Goal: Contribute content: Contribute content

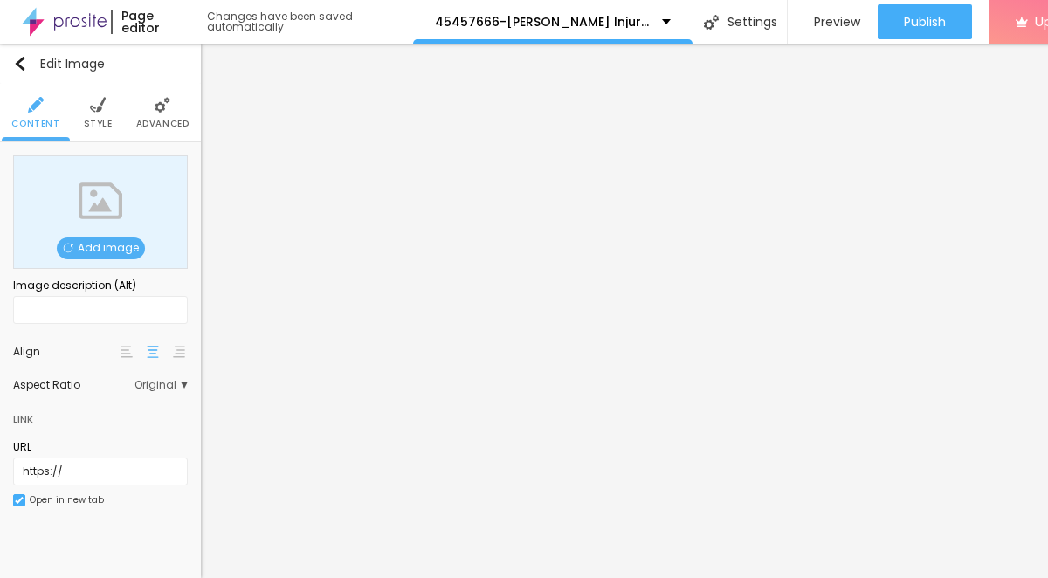
click at [109, 252] on span "Add image" at bounding box center [101, 249] width 88 height 22
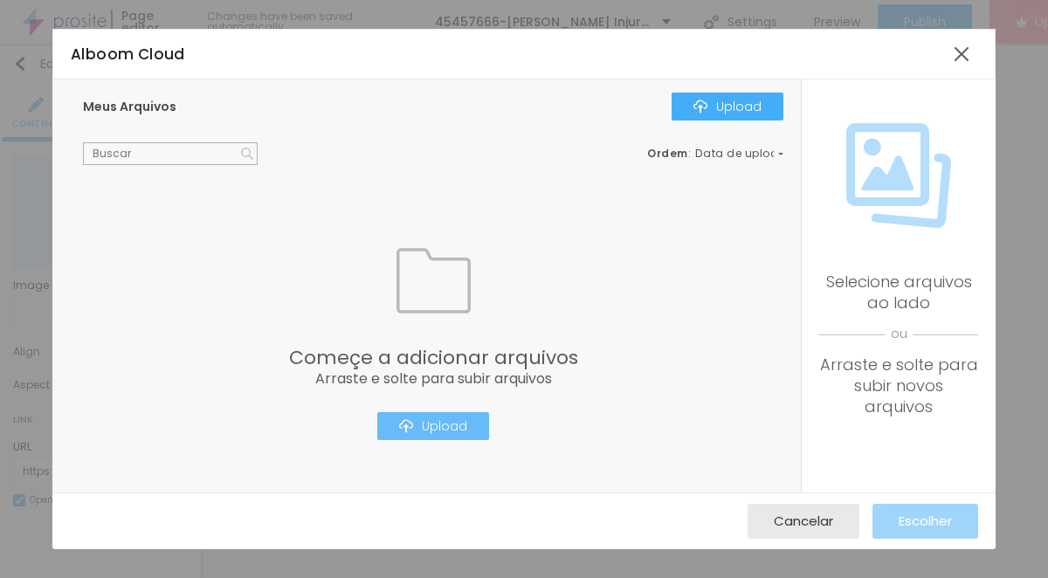
click at [443, 428] on div "Upload" at bounding box center [433, 426] width 68 height 14
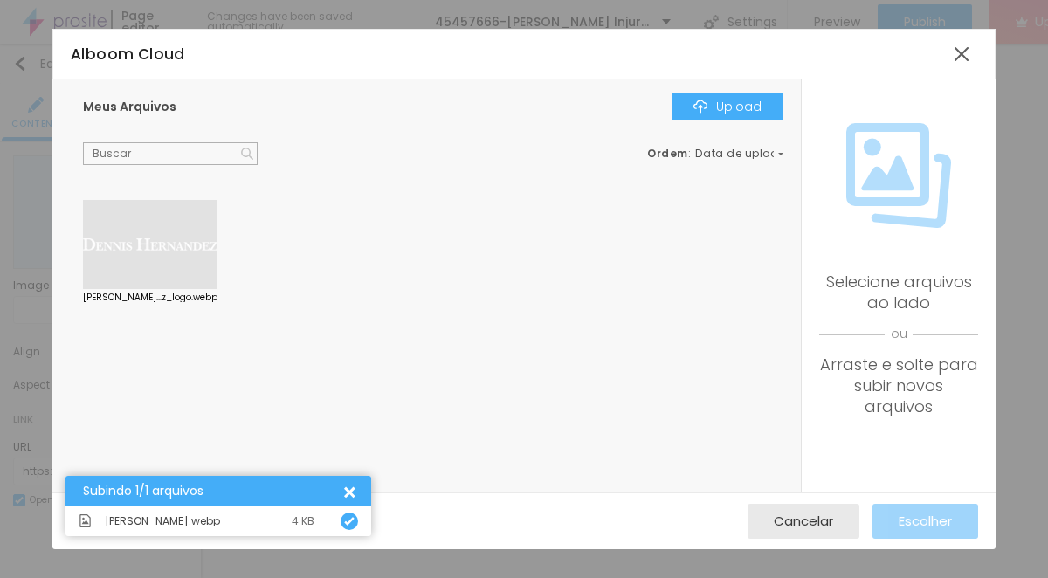
click at [179, 256] on div at bounding box center [150, 244] width 135 height 89
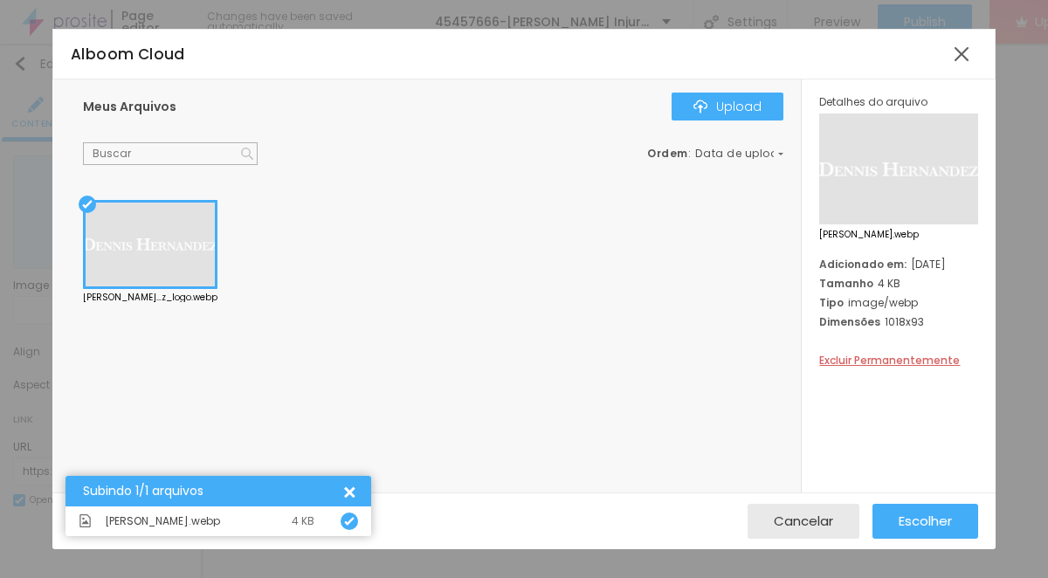
click at [183, 263] on div at bounding box center [150, 244] width 135 height 89
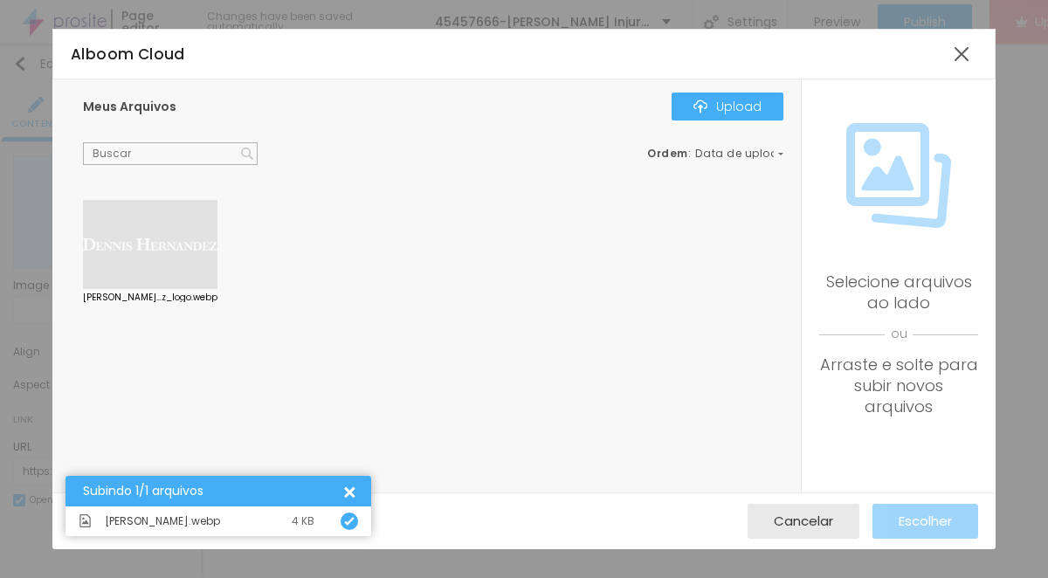
click at [172, 233] on div at bounding box center [150, 244] width 135 height 89
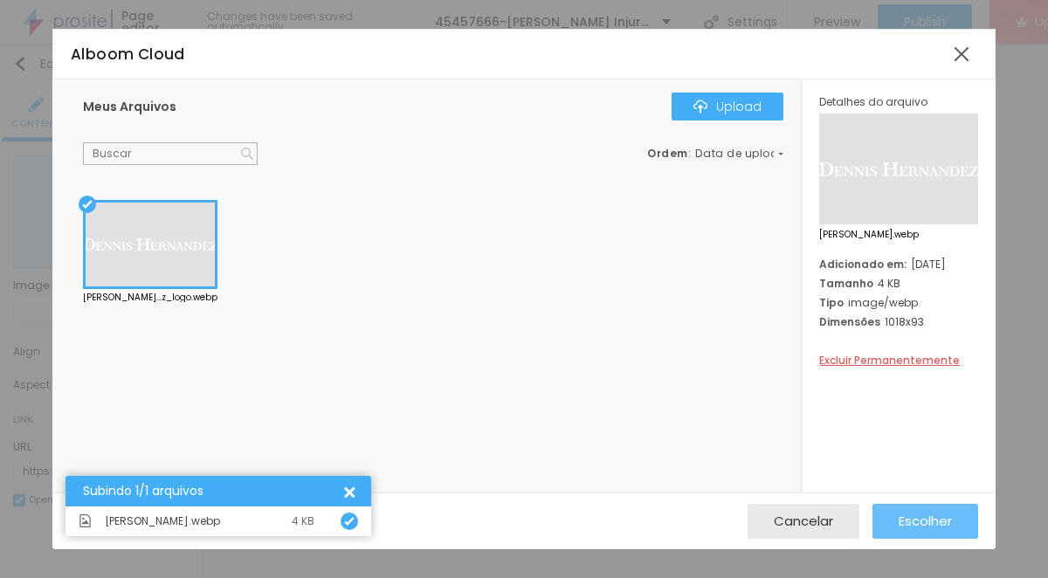
click at [972, 521] on button "Escolher" at bounding box center [926, 521] width 106 height 35
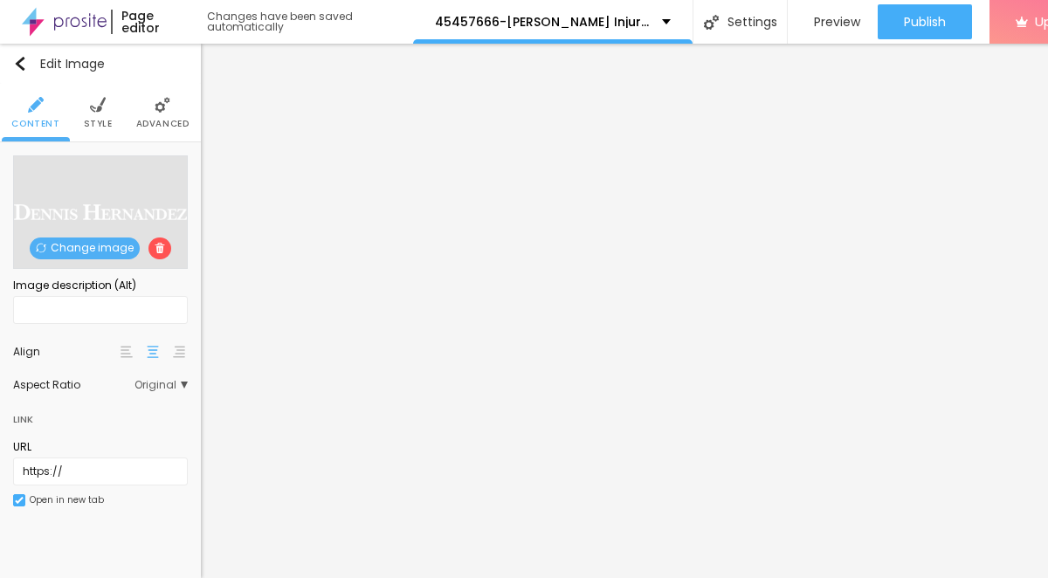
click at [164, 249] on span at bounding box center [159, 249] width 23 height 22
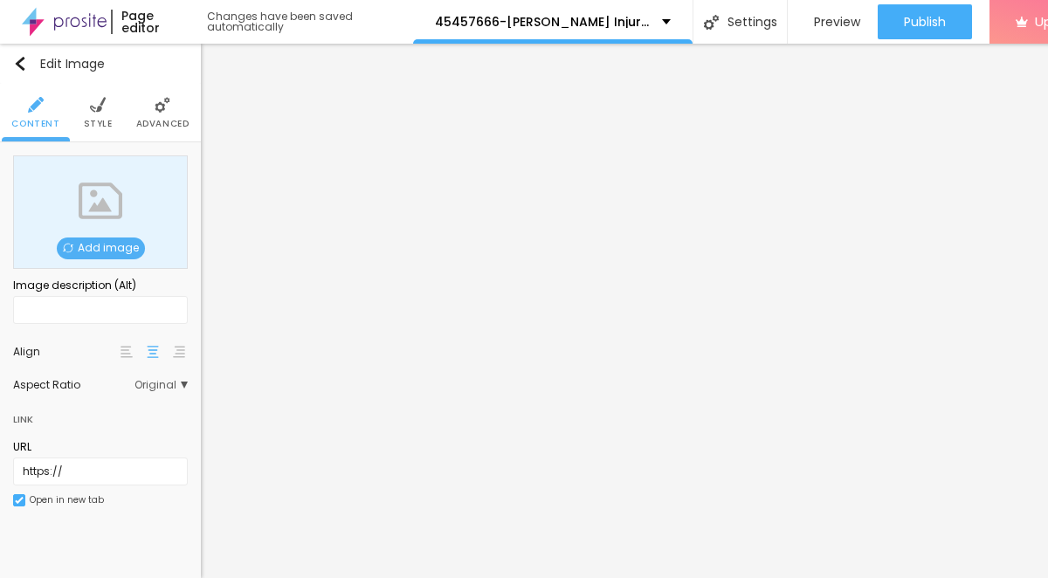
click at [110, 252] on span "Add image" at bounding box center [101, 249] width 88 height 22
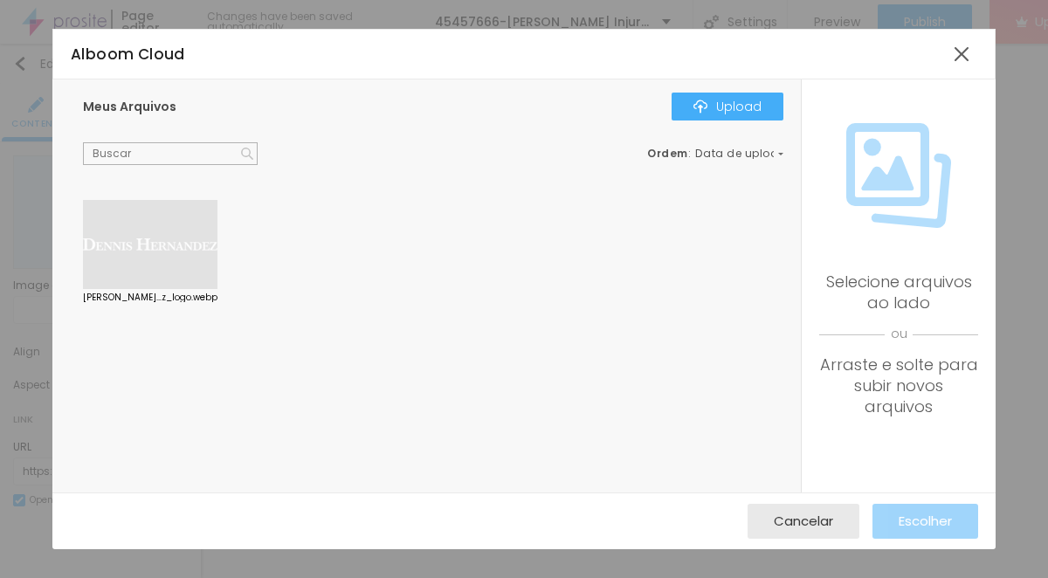
click at [870, 520] on div "Cancelar Escolher" at bounding box center [524, 521] width 908 height 35
click at [760, 107] on div "Upload" at bounding box center [727, 107] width 68 height 14
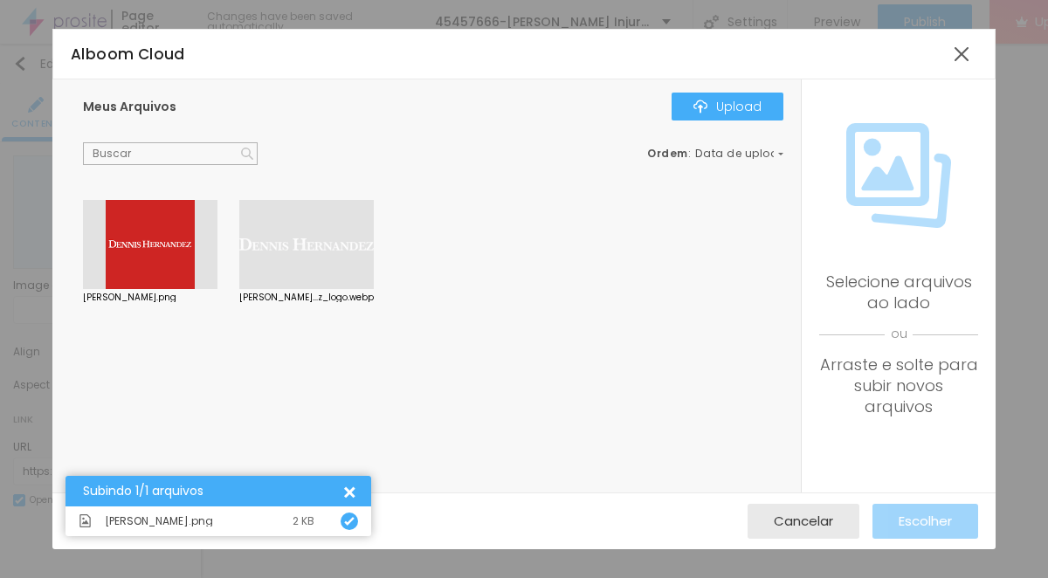
click at [176, 234] on div at bounding box center [150, 244] width 135 height 89
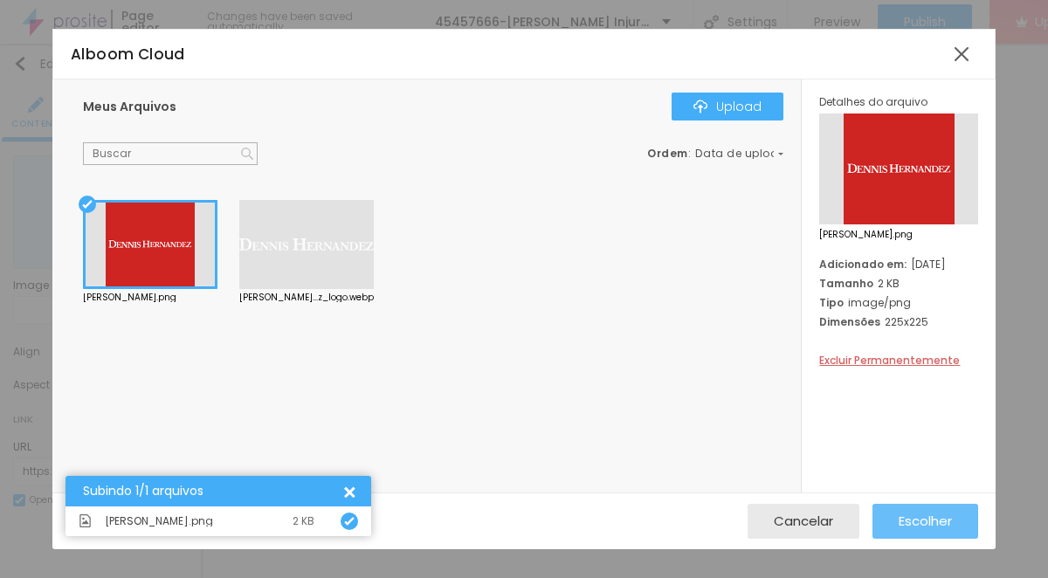
click at [937, 523] on span "Escolher" at bounding box center [925, 521] width 53 height 15
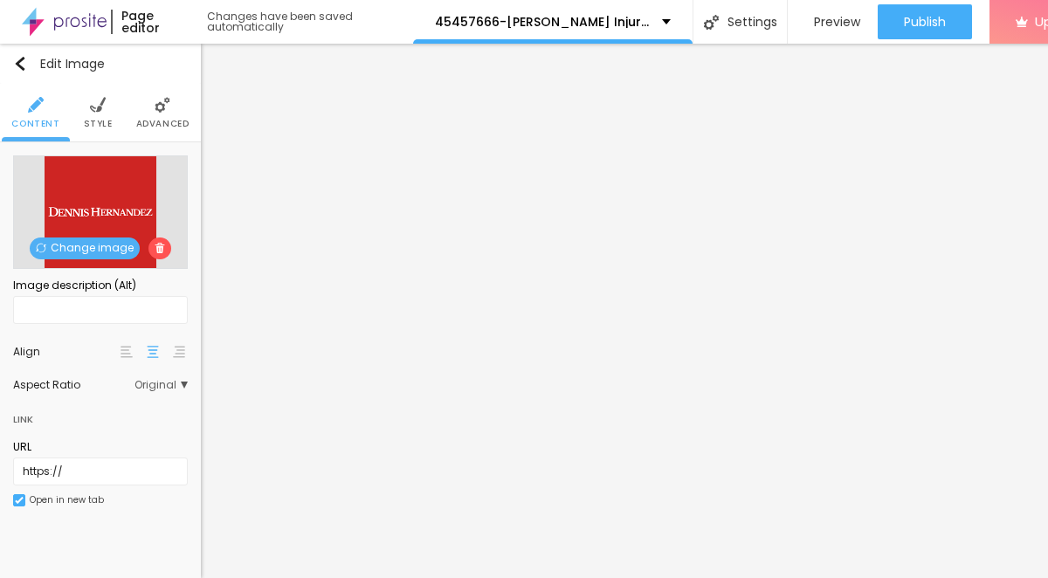
click at [99, 110] on img at bounding box center [98, 105] width 16 height 16
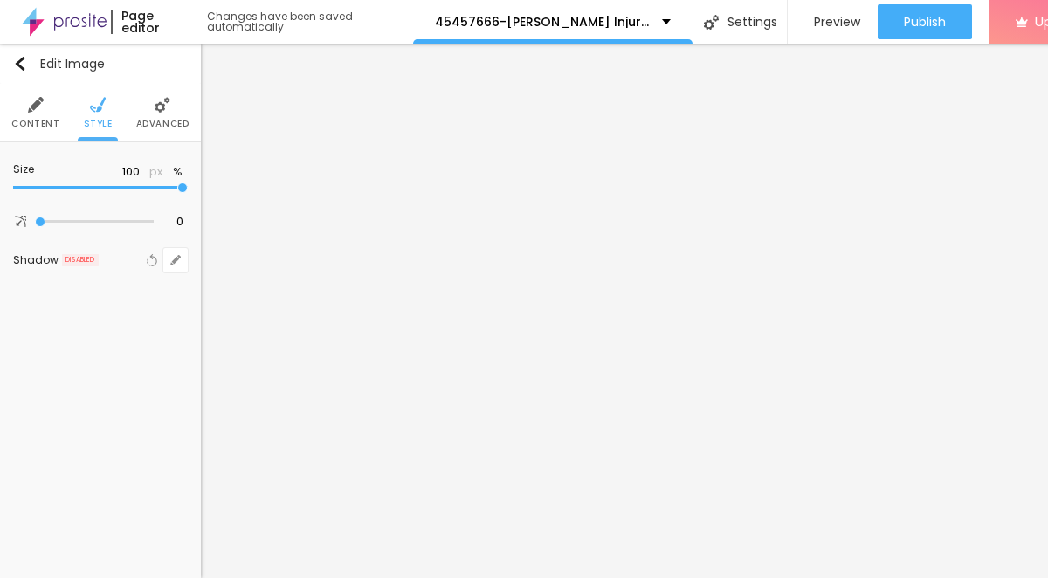
type input "70"
type input "65"
type input "40"
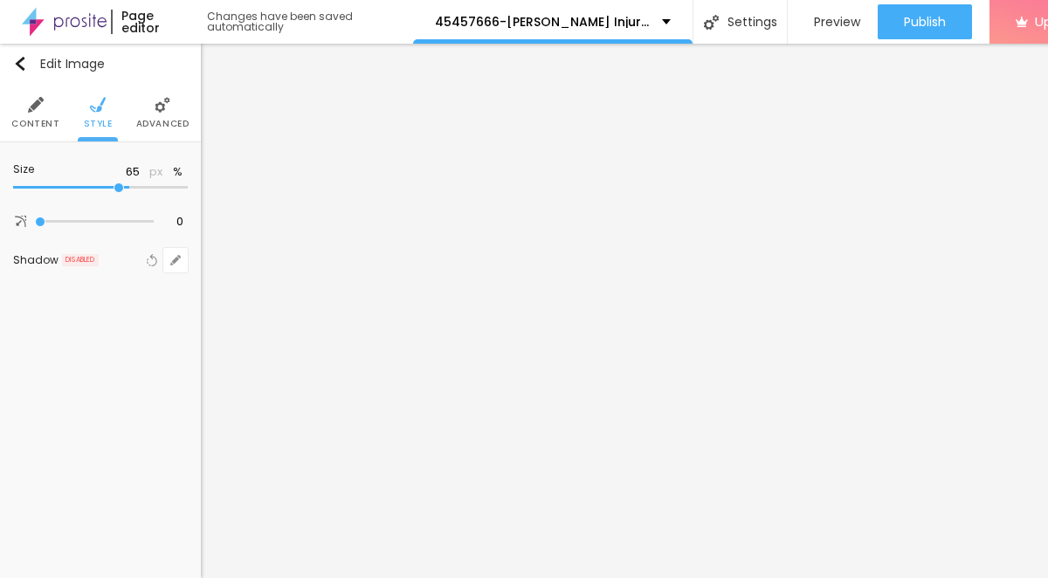
type input "40"
type input "20"
type input "10"
drag, startPoint x: 183, startPoint y: 192, endPoint x: 17, endPoint y: 190, distance: 166.8
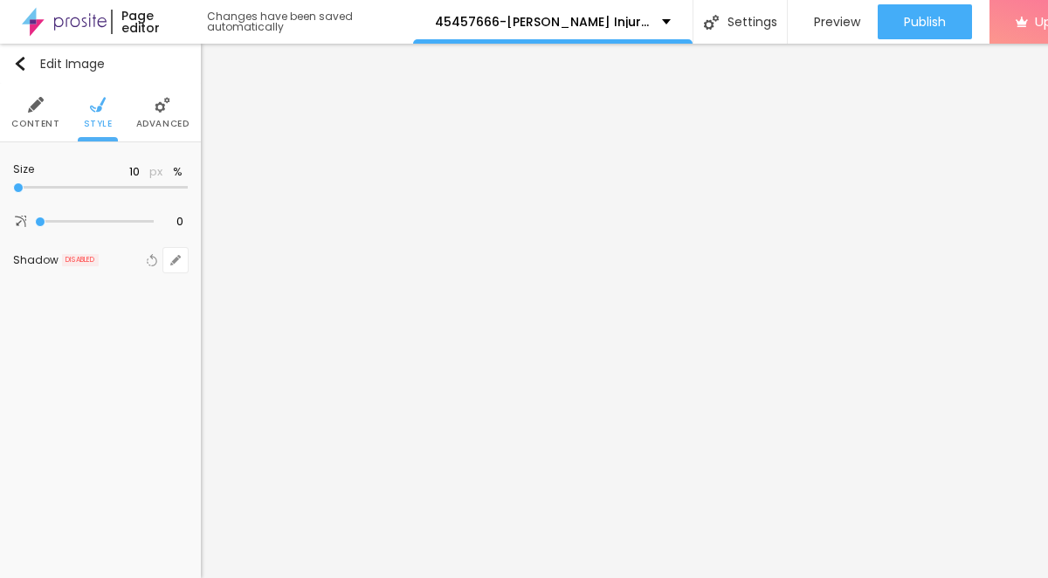
type input "10"
click at [17, 190] on input "range" at bounding box center [100, 187] width 175 height 9
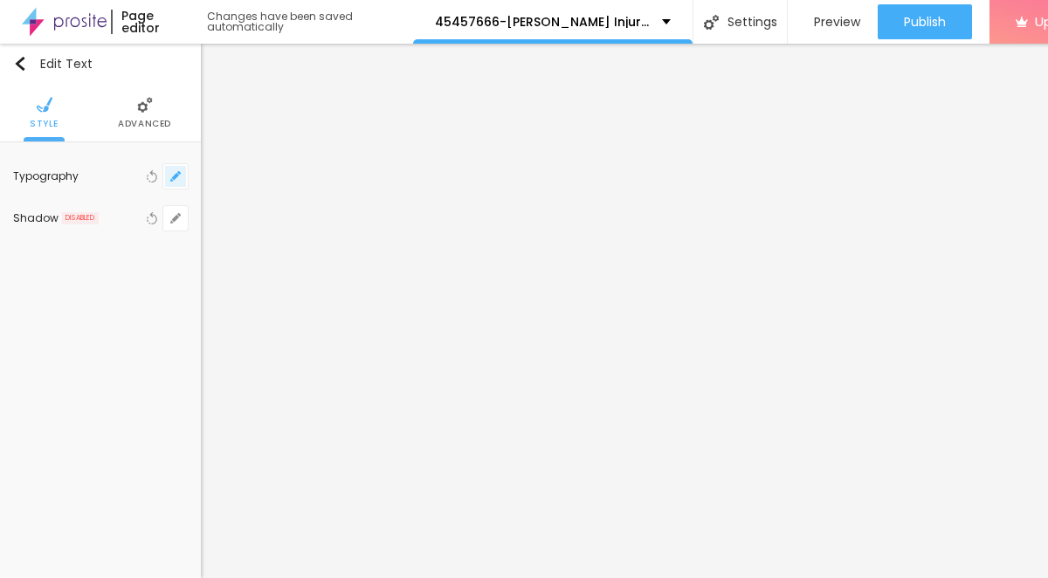
click at [178, 183] on button "button" at bounding box center [175, 176] width 24 height 24
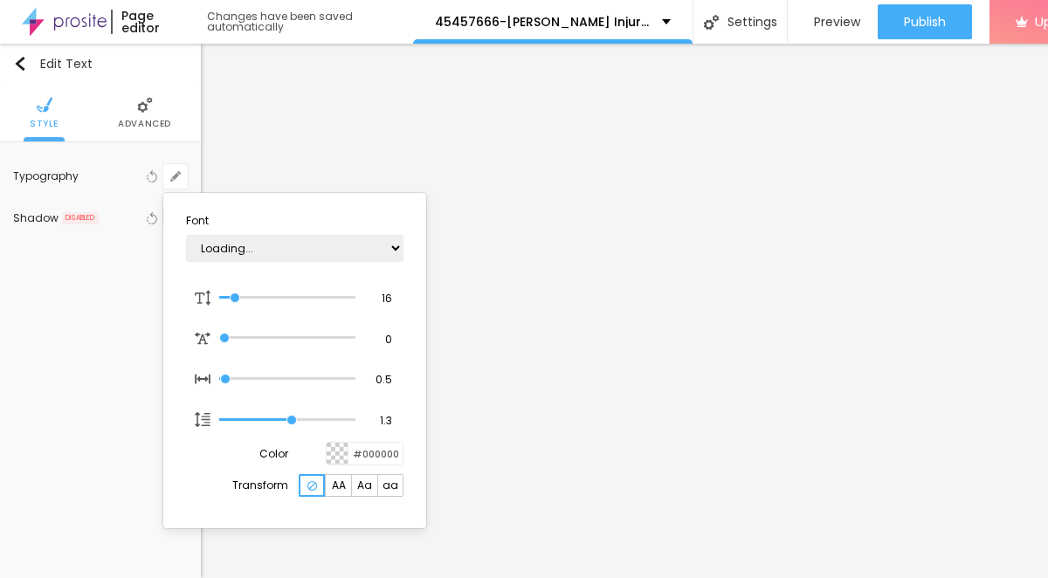
type input "1"
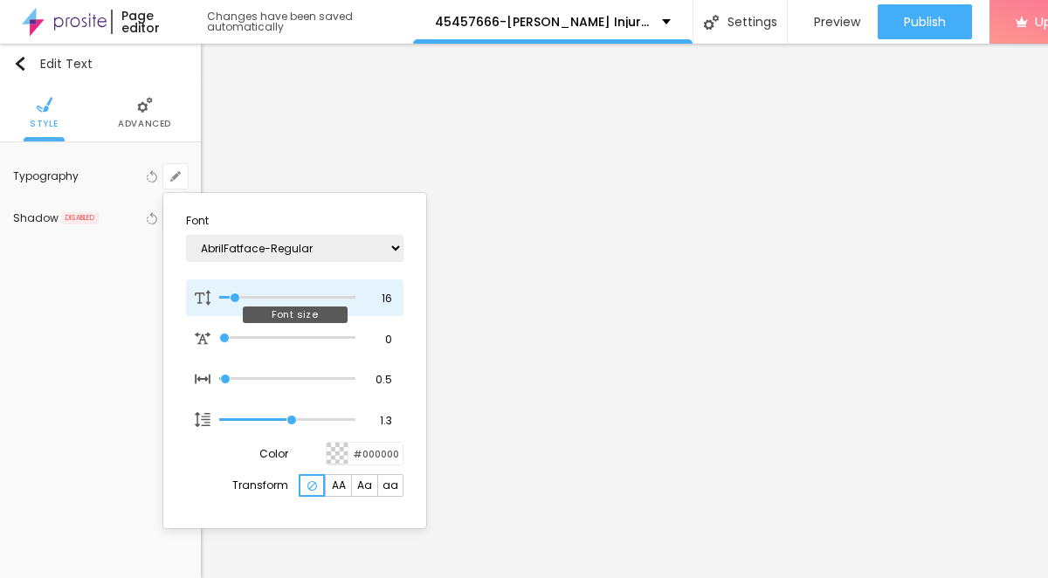
type input "21"
type input "1"
type input "31"
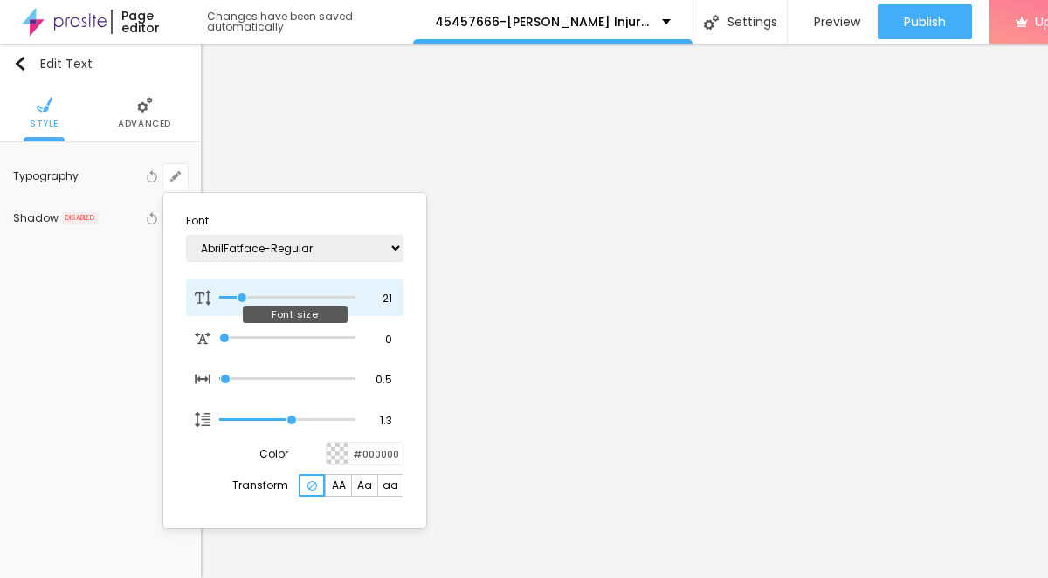
type input "1"
type input "32"
type input "1"
type input "36"
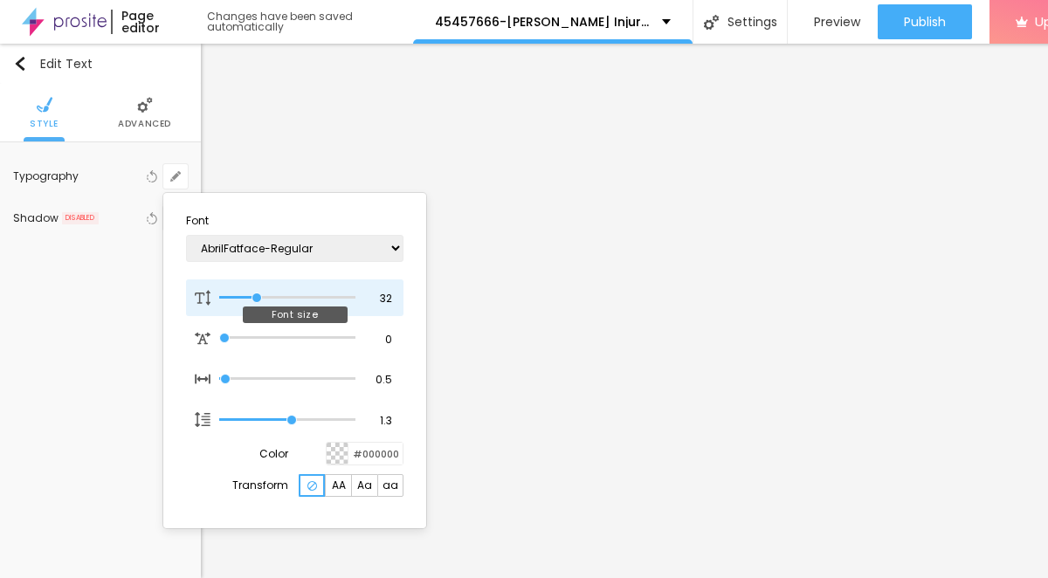
type input "36"
type input "1"
type input "35"
type input "1"
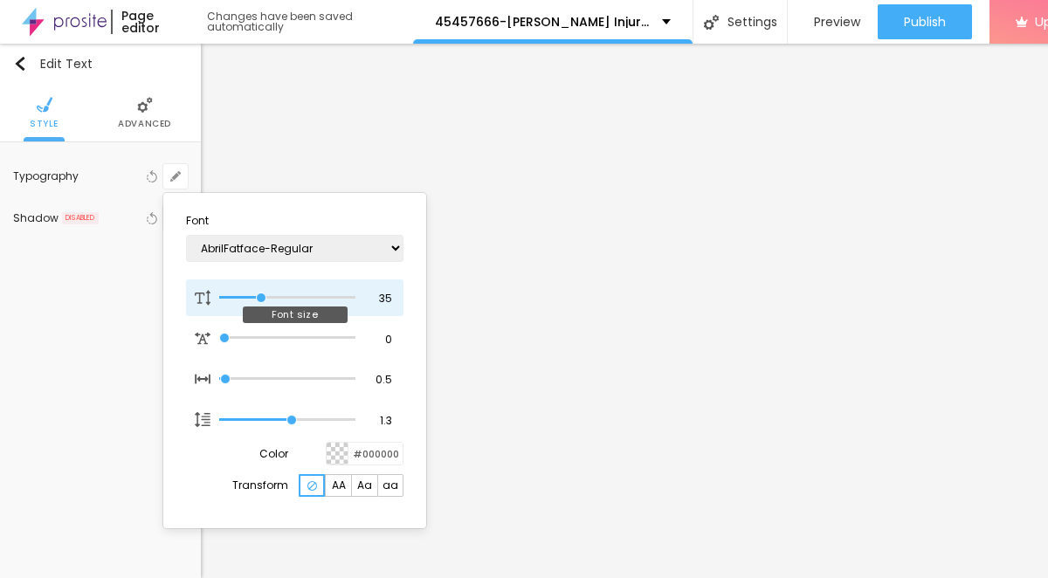
type input "34"
type input "1"
type input "32"
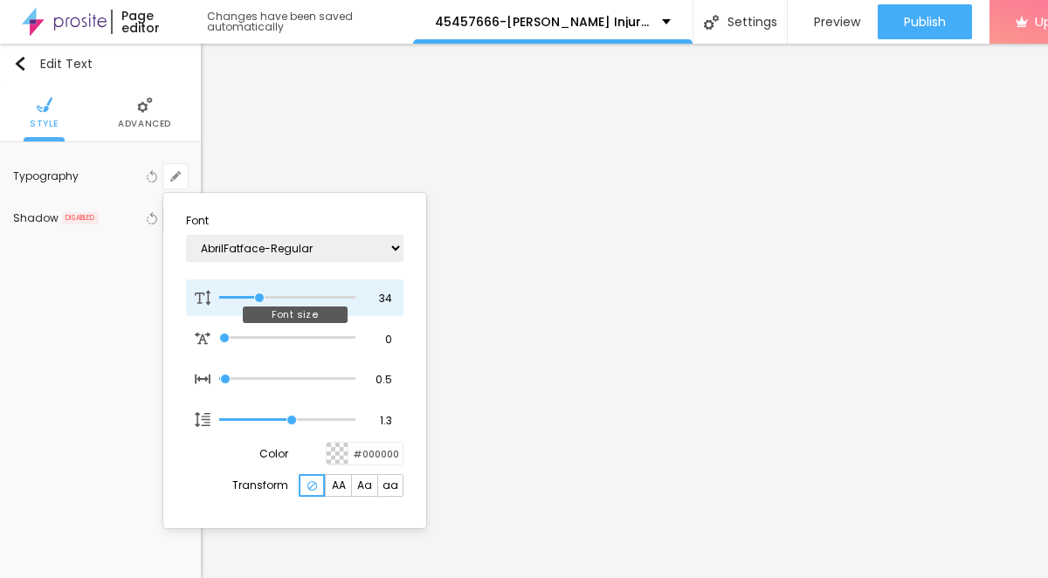
type input "1"
type input "31"
type input "1"
type input "30"
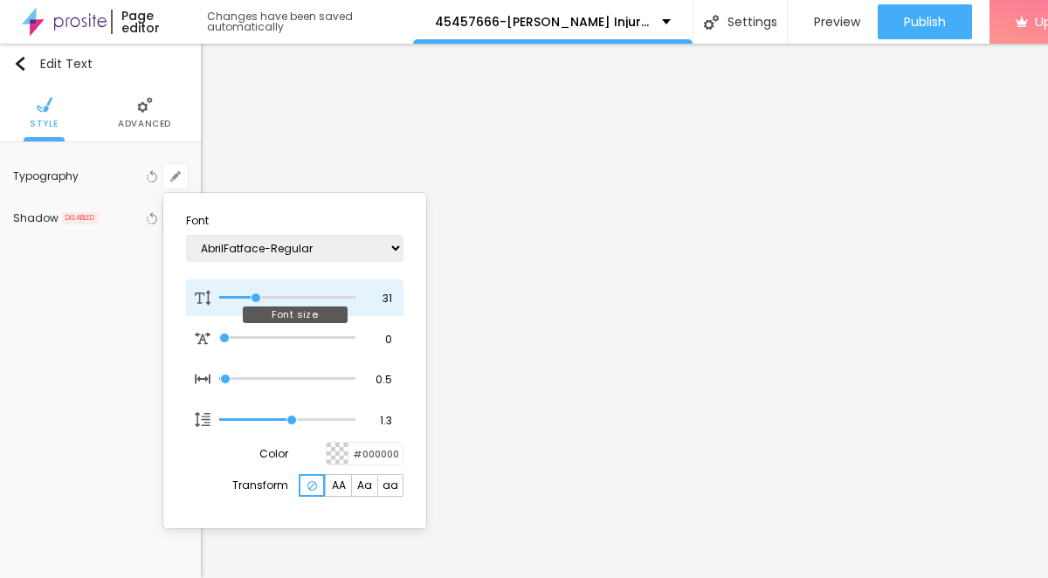
type input "30"
type input "1"
type input "29"
type input "1"
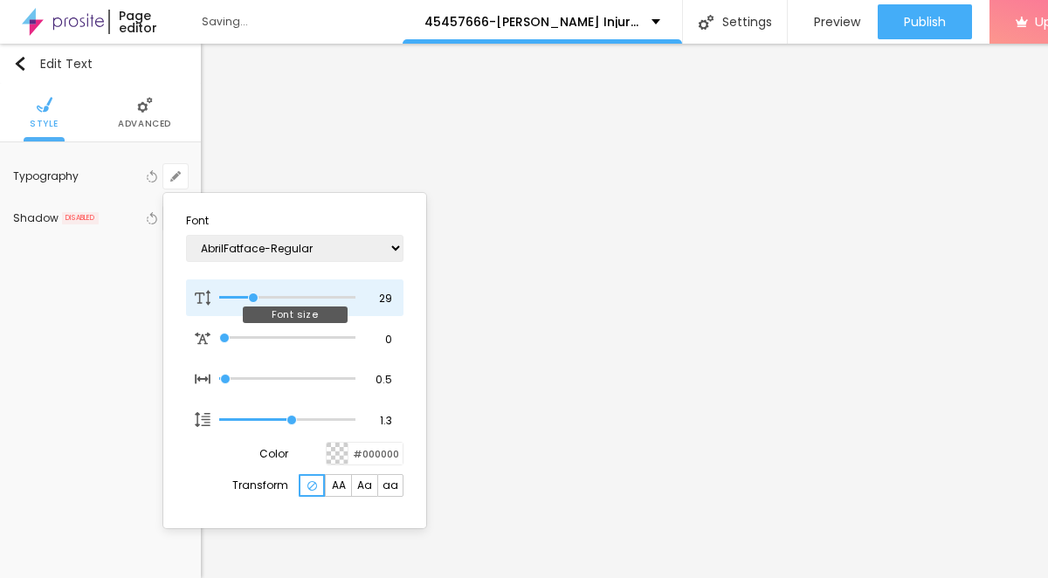
type input "28"
type input "1"
type input "27"
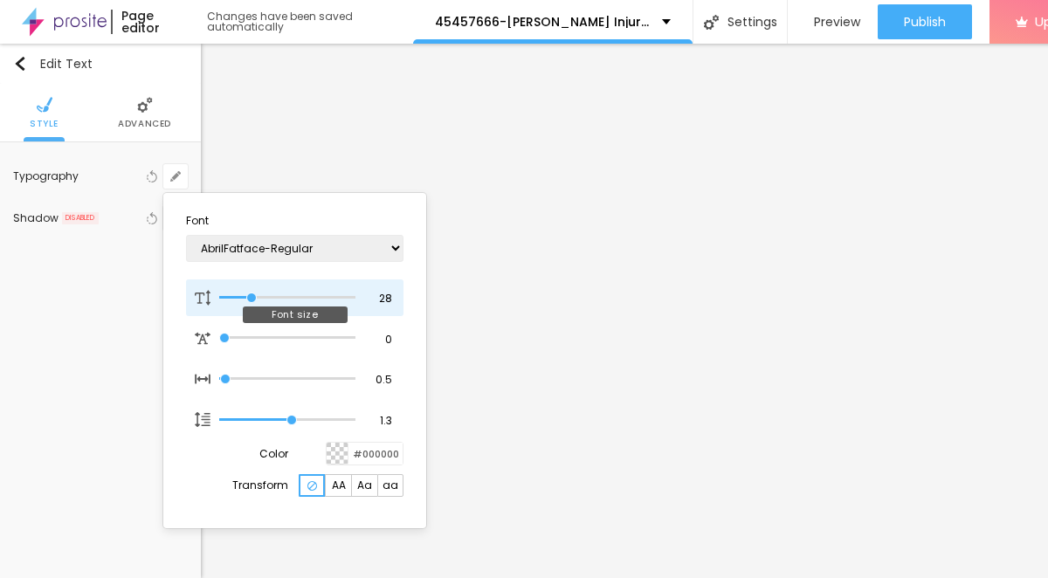
type input "1"
type input "26"
type input "1"
type input "25"
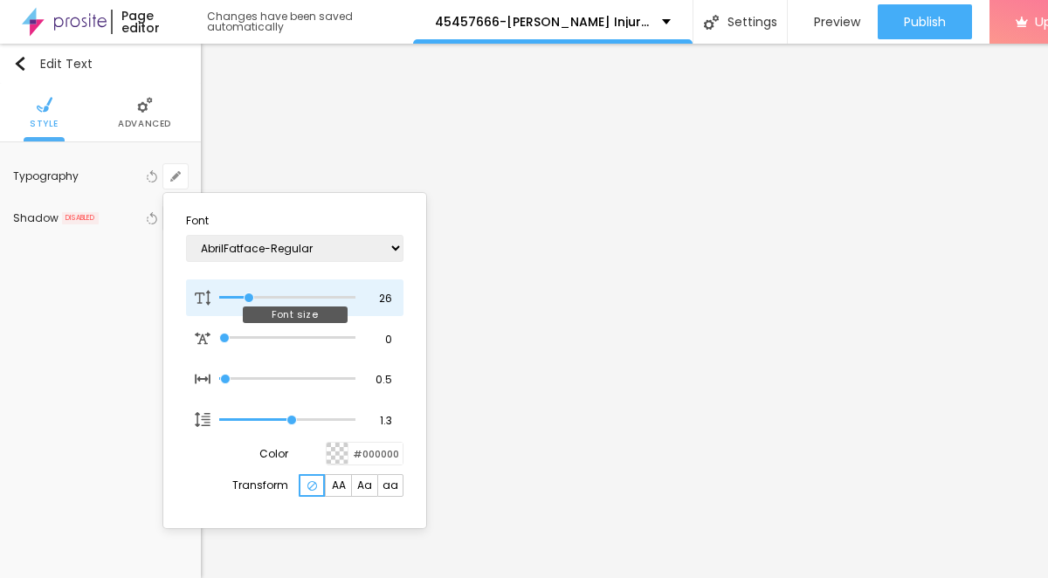
type input "25"
type input "1"
type input "26"
type input "1"
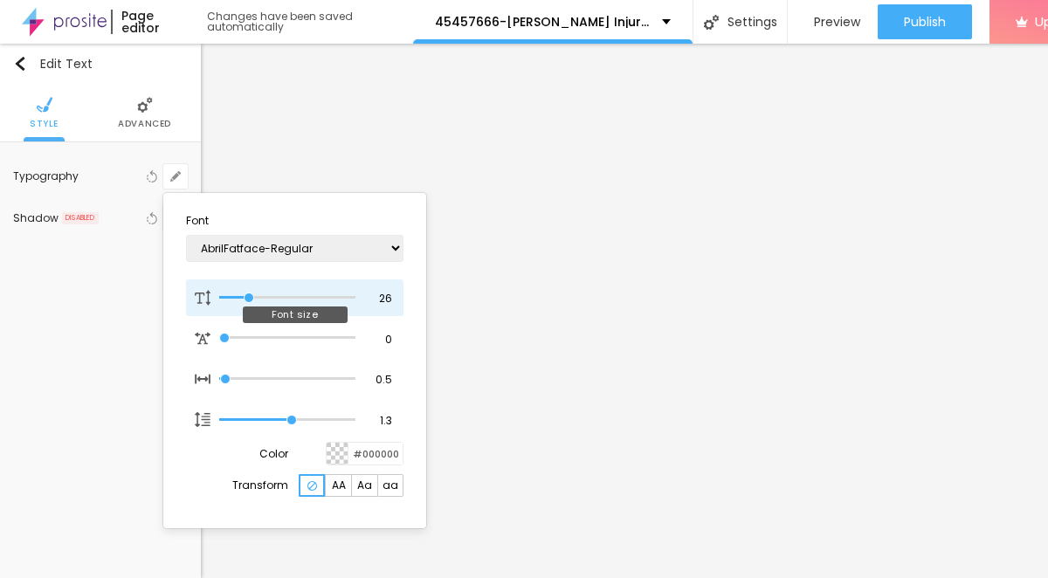
type input "27"
type input "1"
type input "26"
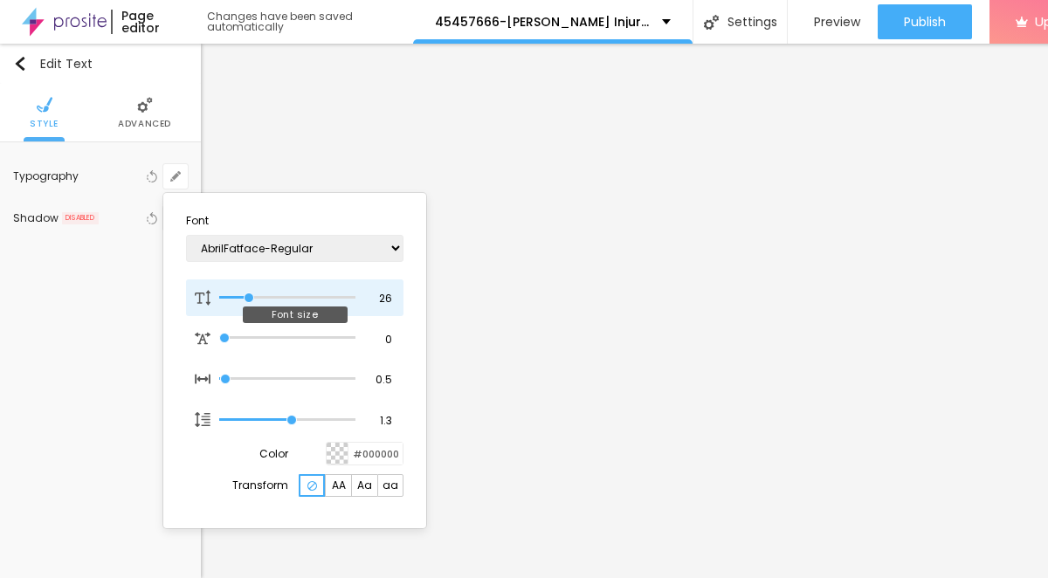
type input "1"
type input "25"
type input "1"
drag, startPoint x: 237, startPoint y: 297, endPoint x: 248, endPoint y: 299, distance: 11.5
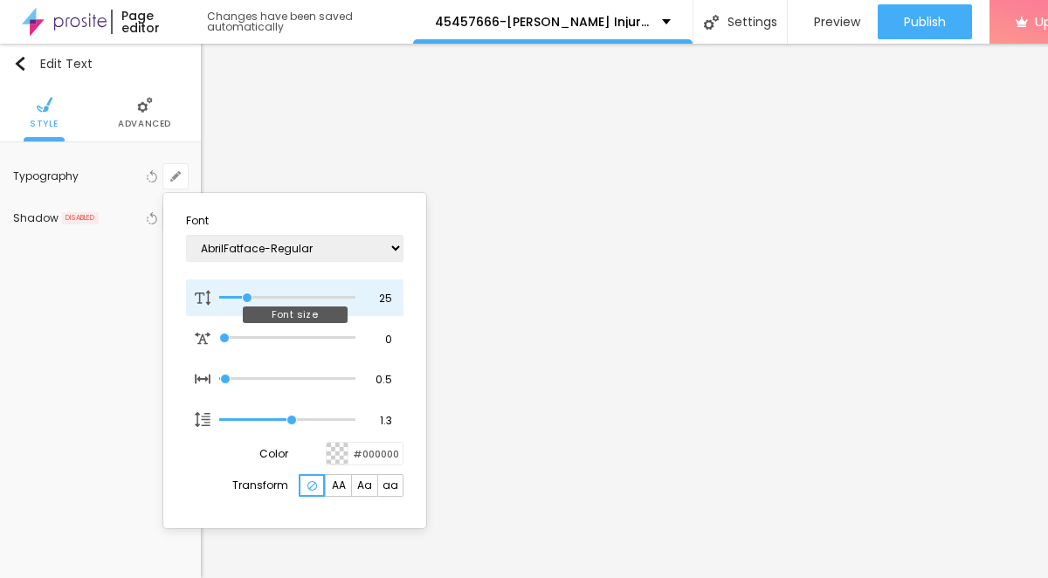
type input "25"
click at [248, 299] on input "range" at bounding box center [287, 297] width 136 height 9
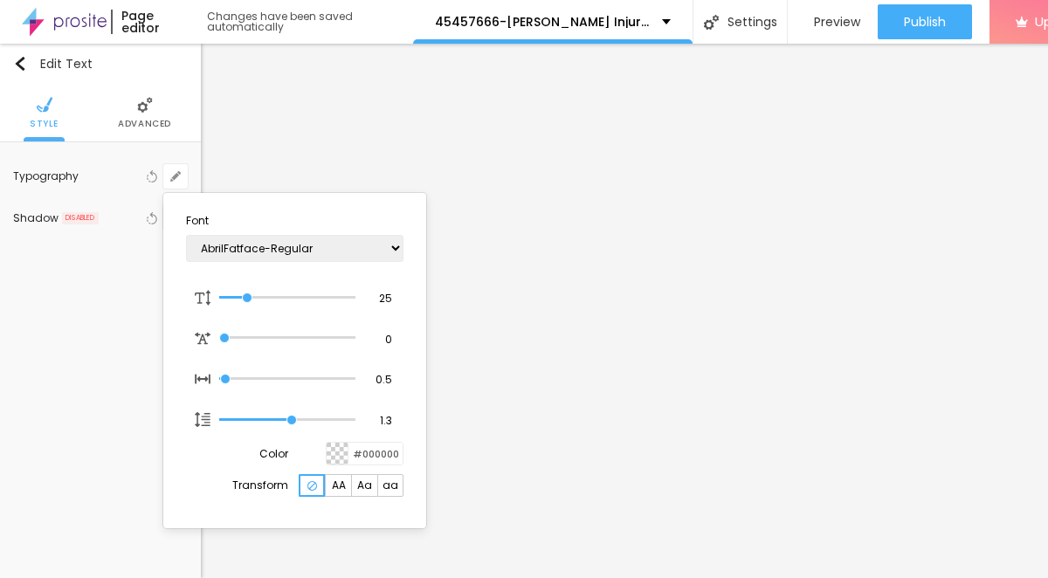
click at [640, 321] on div at bounding box center [524, 289] width 1048 height 578
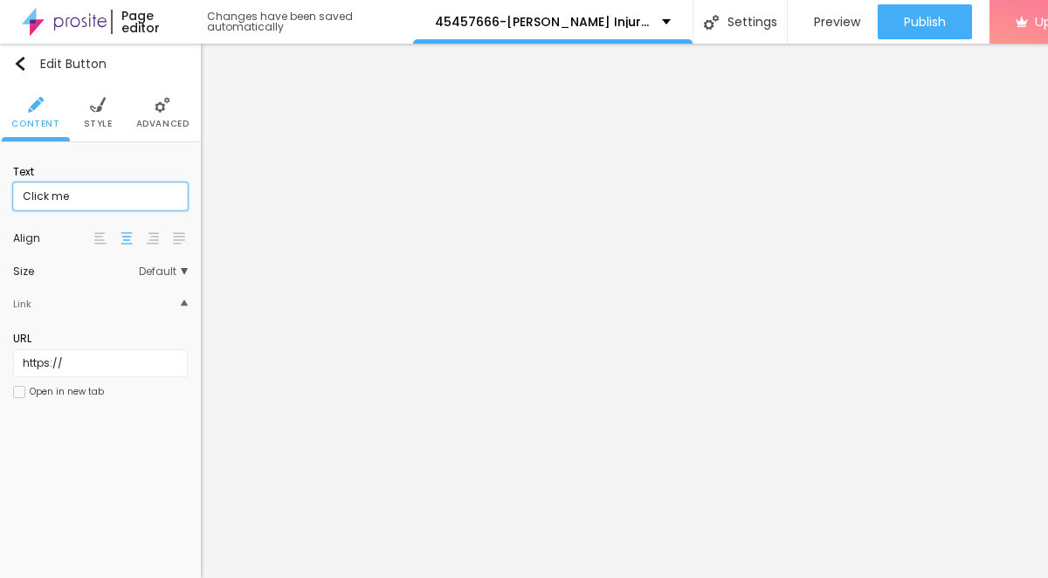
drag, startPoint x: 92, startPoint y: 197, endPoint x: 15, endPoint y: 195, distance: 76.9
click at [15, 195] on input "Click me" at bounding box center [100, 197] width 175 height 28
paste input "→ VIEW DOCUMENT HERE"
type input "→ VIEW DOCUMENT HERE"
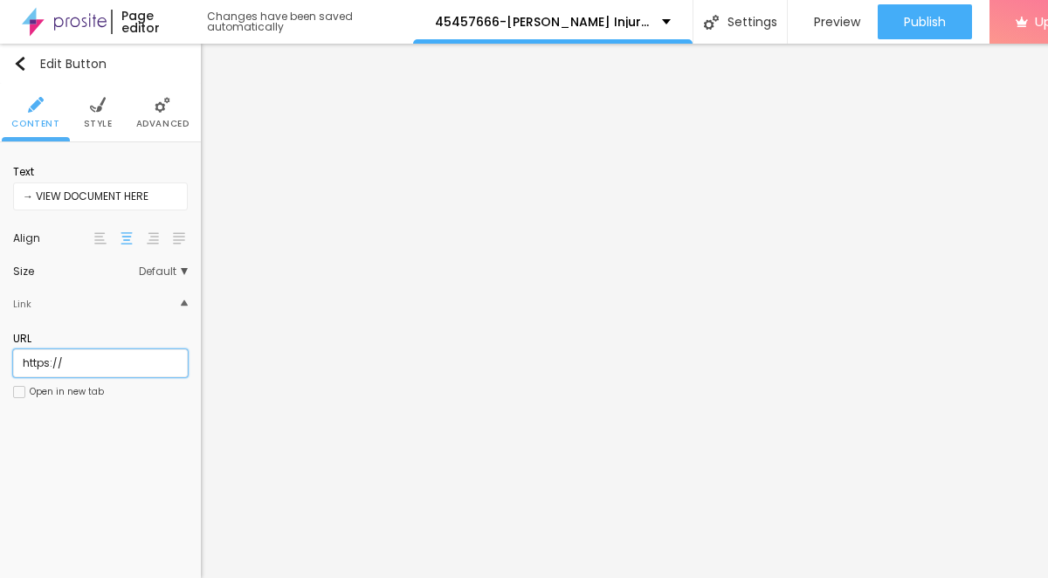
click at [133, 363] on input "https://" at bounding box center [100, 363] width 175 height 28
paste input "[DOMAIN_NAME]"
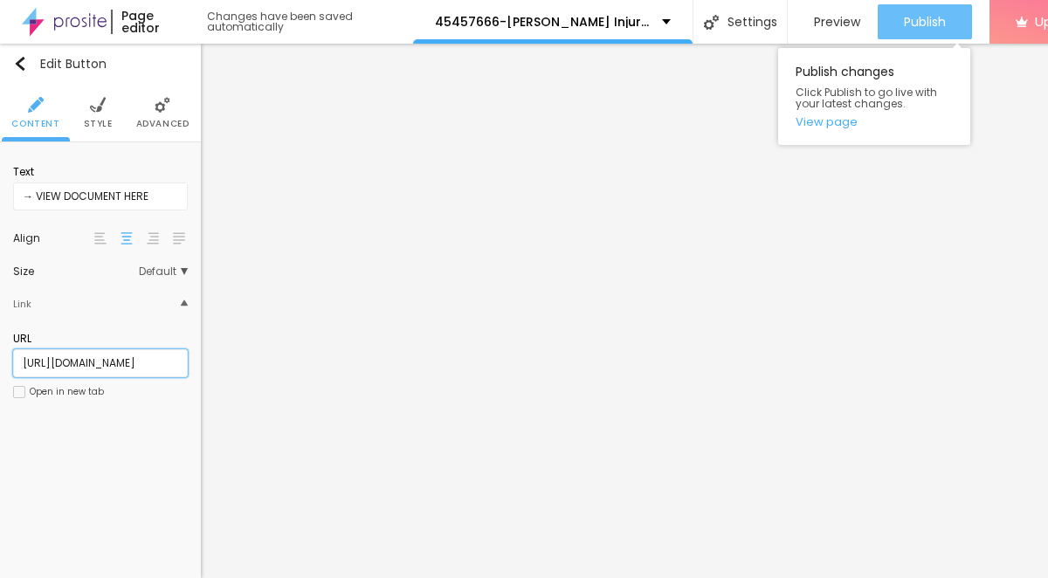
type input "[URL][DOMAIN_NAME]"
click at [923, 20] on span "Publish" at bounding box center [925, 22] width 42 height 14
